Goal: Information Seeking & Learning: Learn about a topic

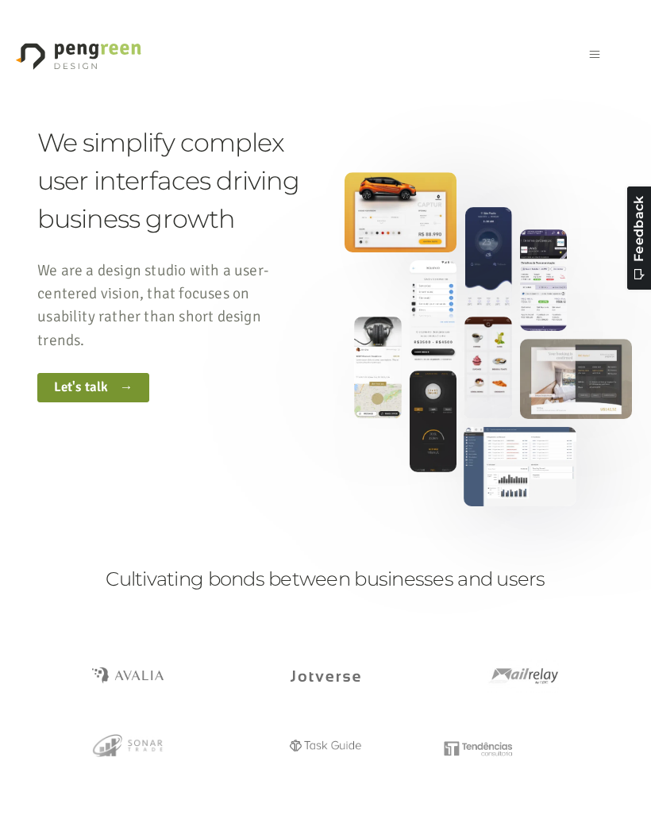
click at [601, 53] on button "Open navigation menu" at bounding box center [594, 56] width 25 height 33
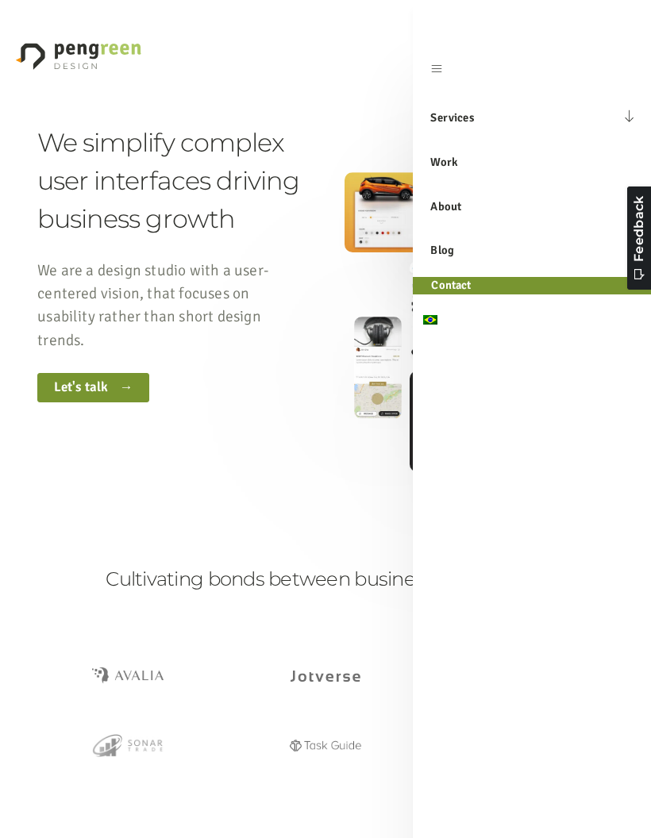
click at [338, 160] on div "We simplify complex user interfaces driving business growth We are a design stu…" at bounding box center [325, 263] width 576 height 278
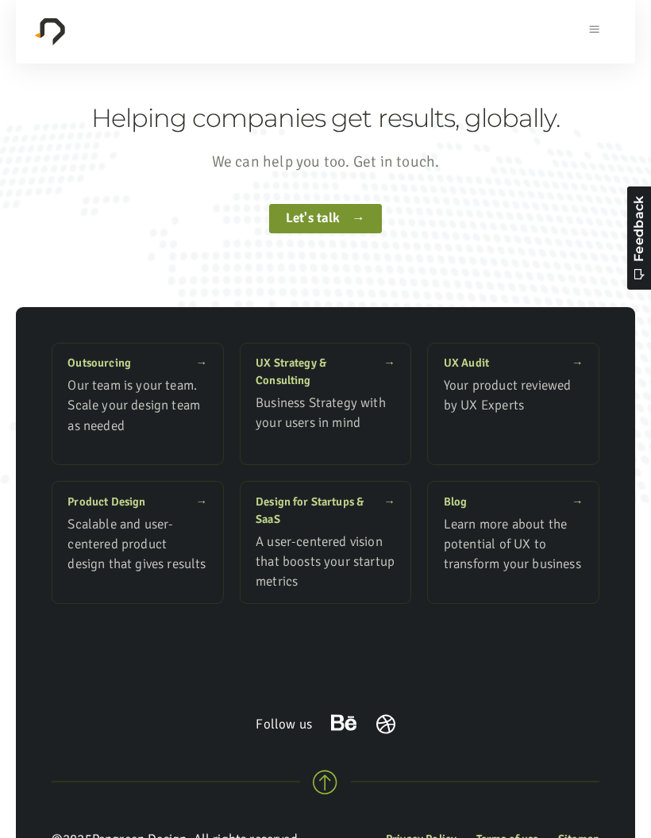
scroll to position [10602, 0]
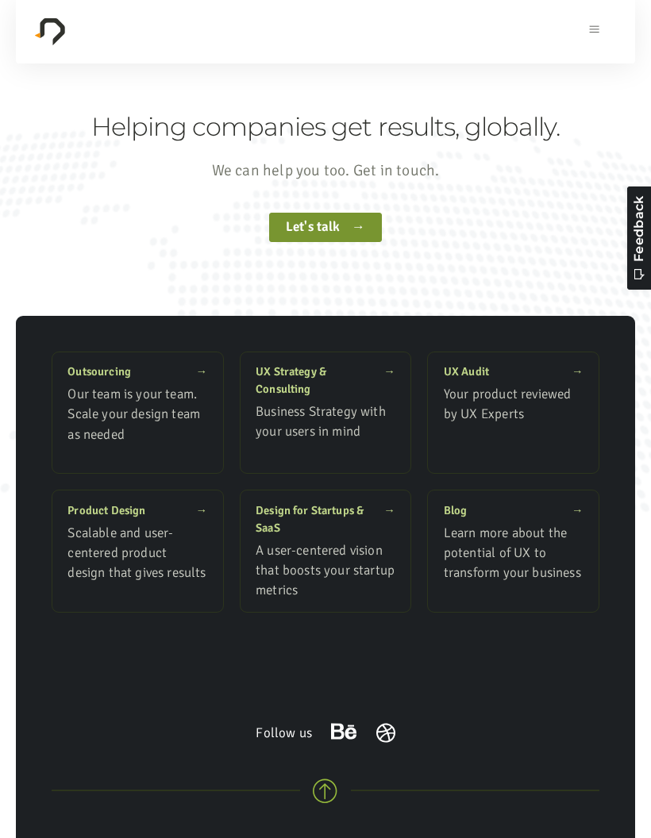
click at [333, 395] on span "UX Strategy & Consulting" at bounding box center [319, 380] width 128 height 35
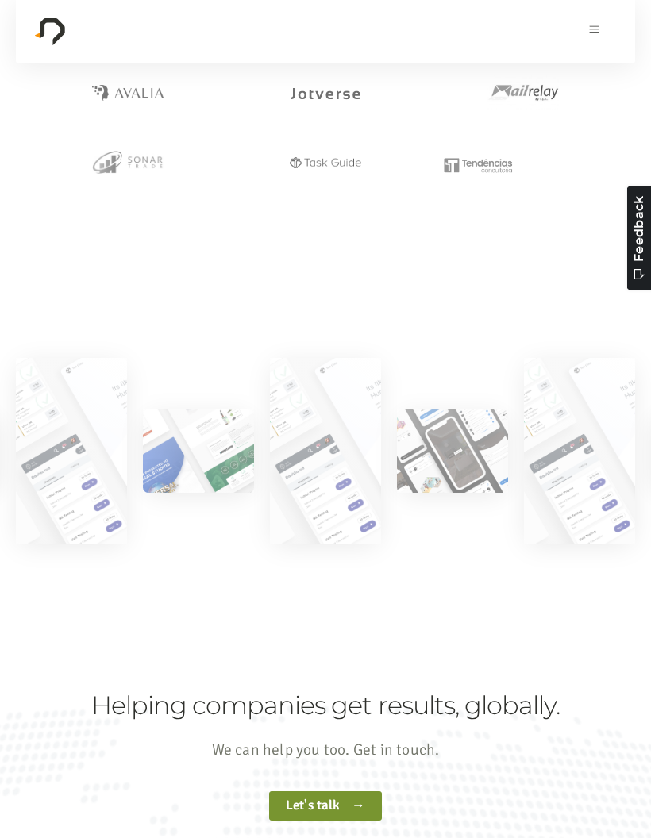
scroll to position [8446, 0]
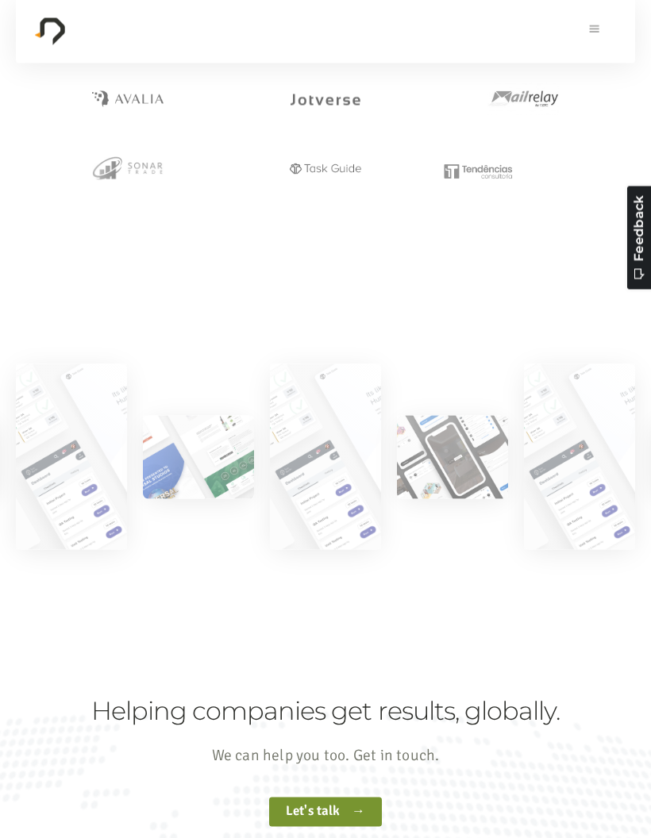
click at [589, 28] on button "Open navigation menu" at bounding box center [594, 31] width 25 height 33
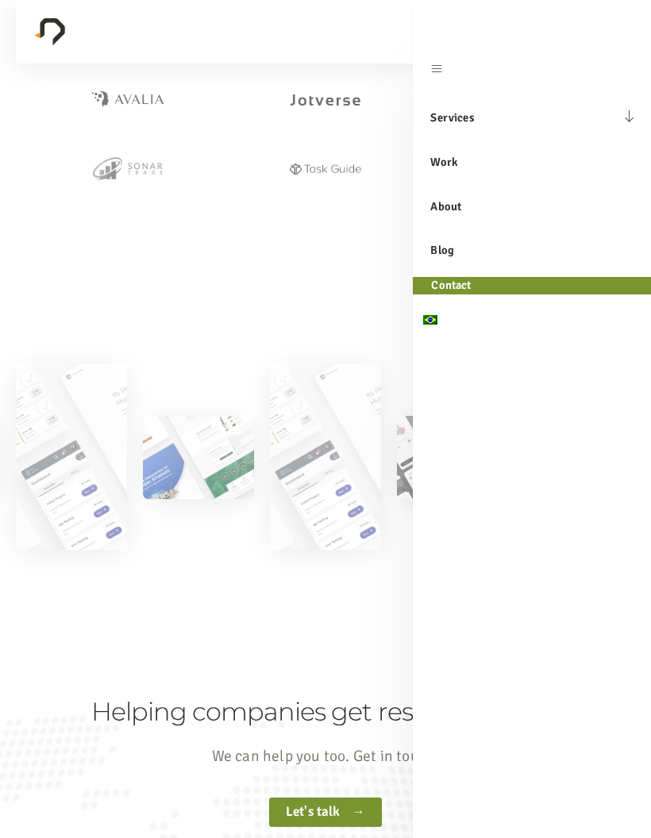
click at [472, 120] on link "Services" at bounding box center [518, 118] width 210 height 35
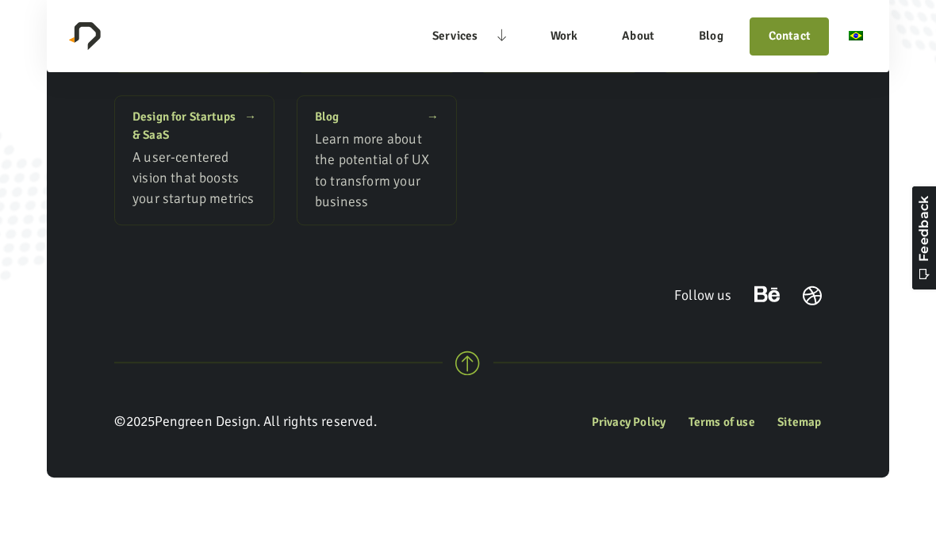
scroll to position [14184, 0]
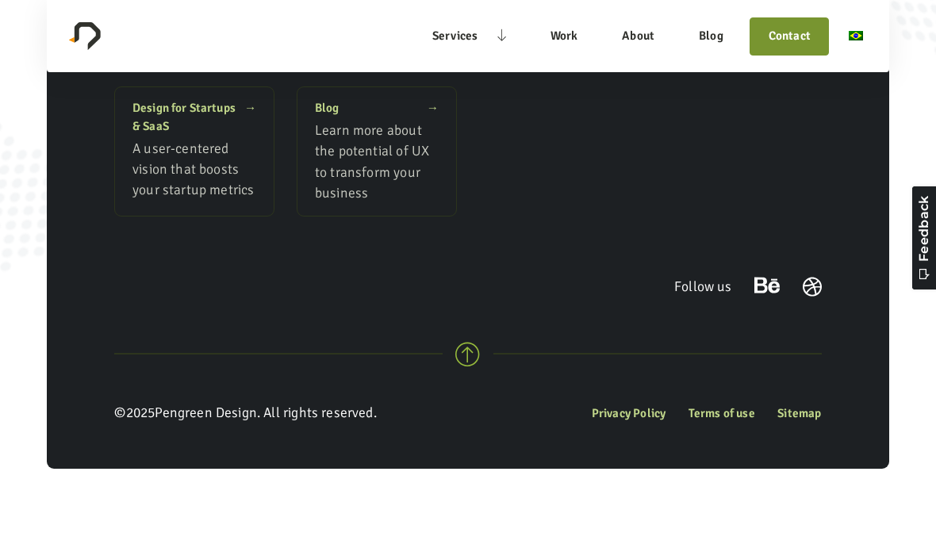
click at [644, 36] on link "About" at bounding box center [639, 36] width 68 height 36
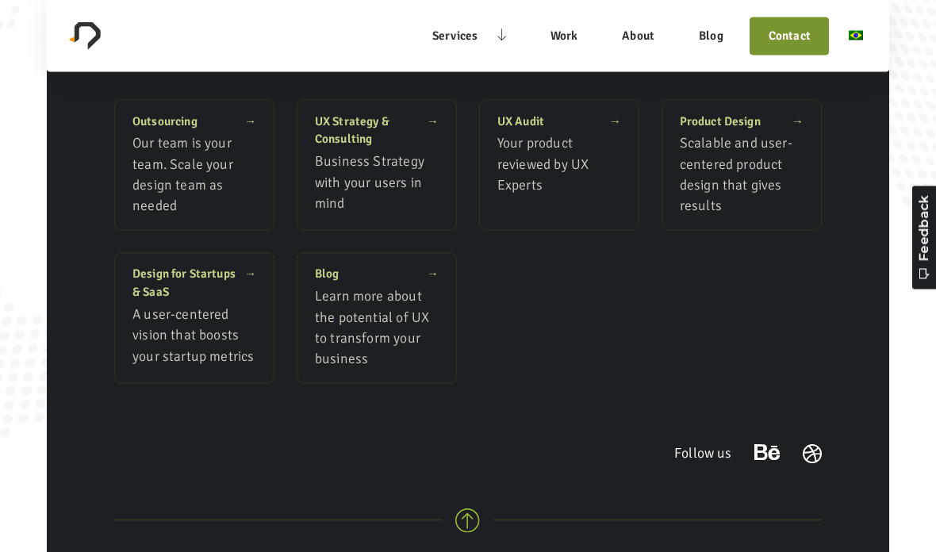
scroll to position [5485, 0]
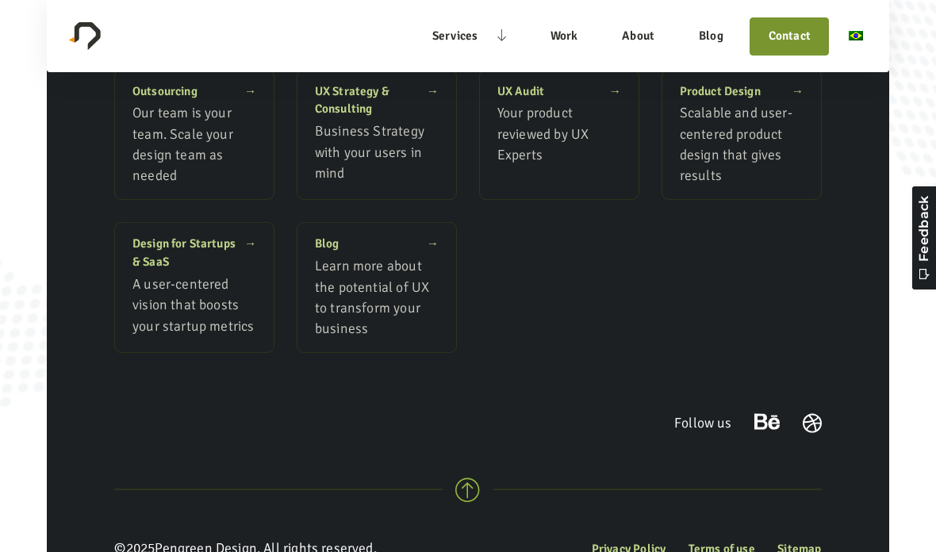
click at [550, 166] on span "Your product reviewed by UX Experts" at bounding box center [559, 134] width 124 height 63
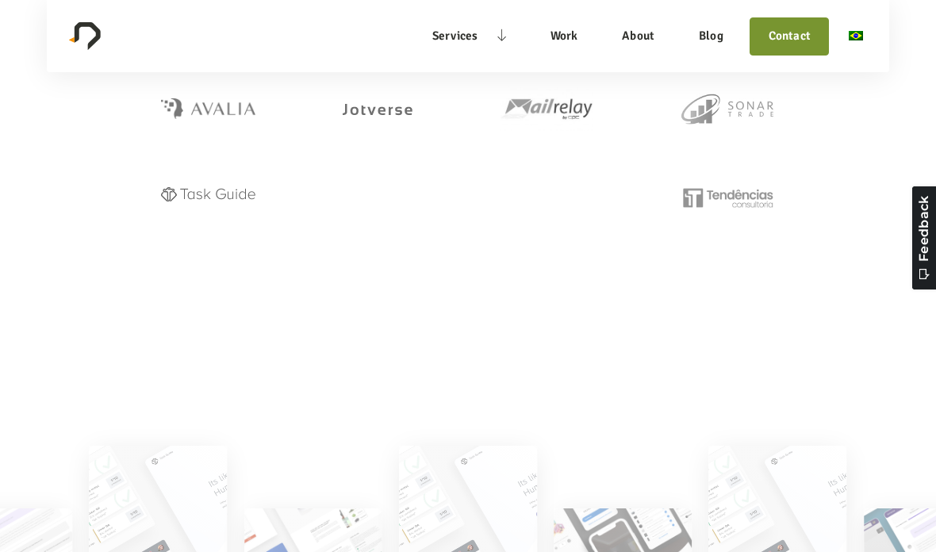
scroll to position [11109, 0]
